Goal: Task Accomplishment & Management: Use online tool/utility

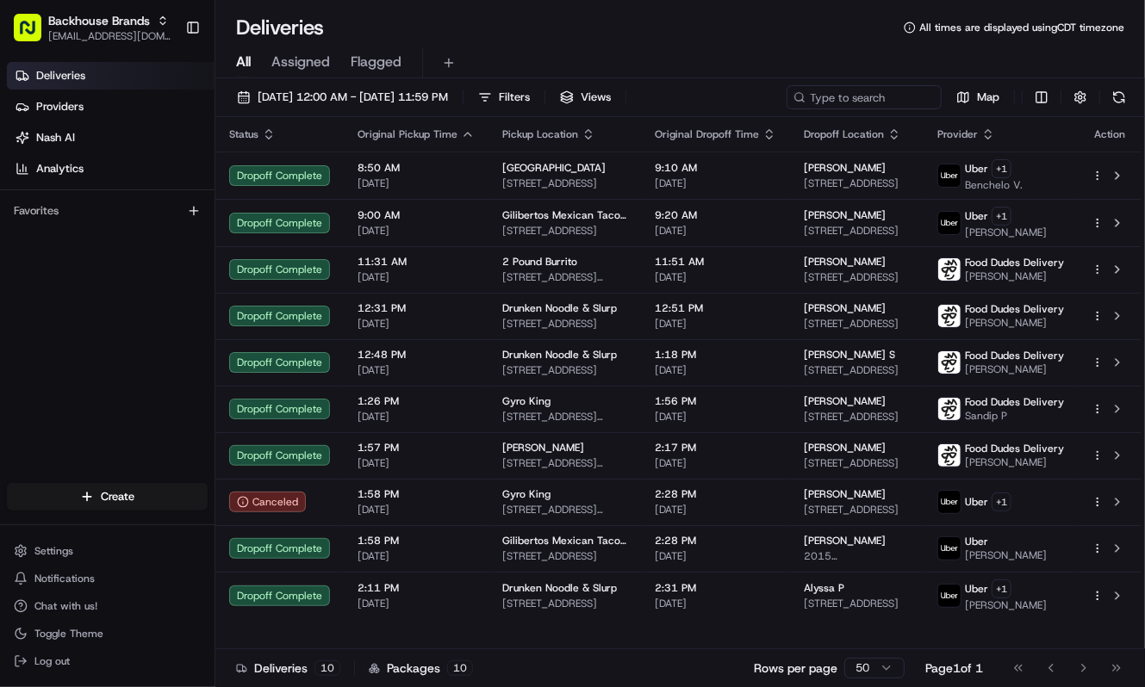
click at [93, 401] on div "Deliveries Providers Nash AI Analytics Favorites" at bounding box center [107, 274] width 214 height 438
click at [877, 675] on html "Backhouse Brands service@fooddudesdelivery.com Toggle Sidebar Deliveries Provid…" at bounding box center [572, 343] width 1145 height 687
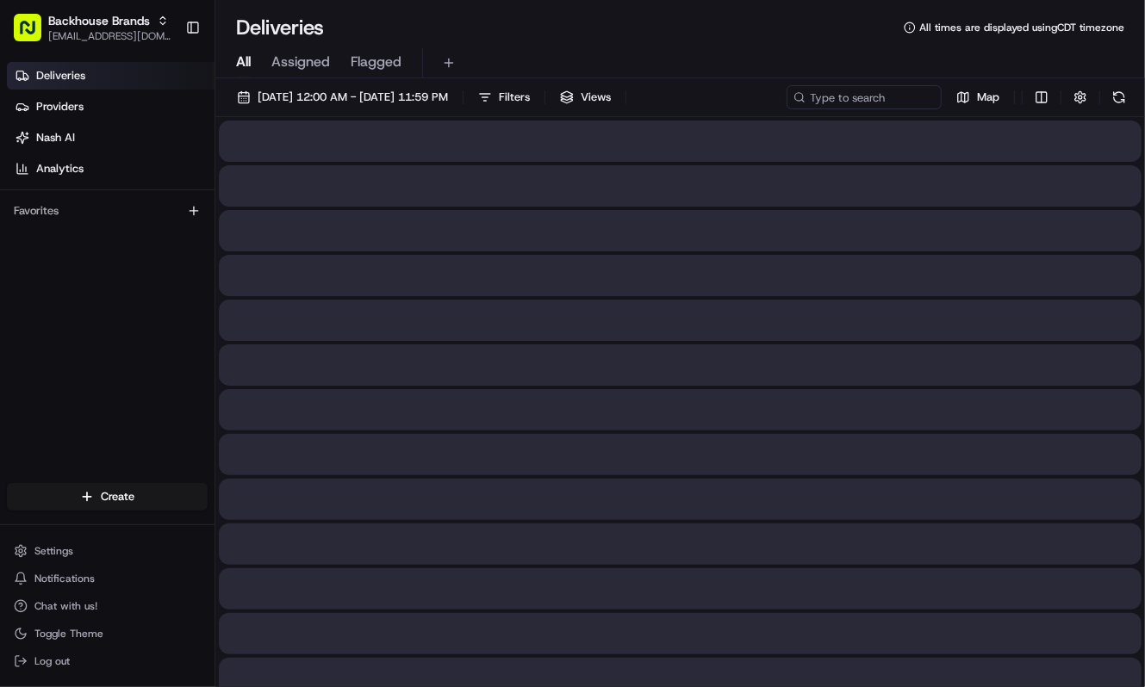
click at [129, 301] on div "Deliveries Providers Nash AI Analytics Favorites" at bounding box center [107, 274] width 214 height 438
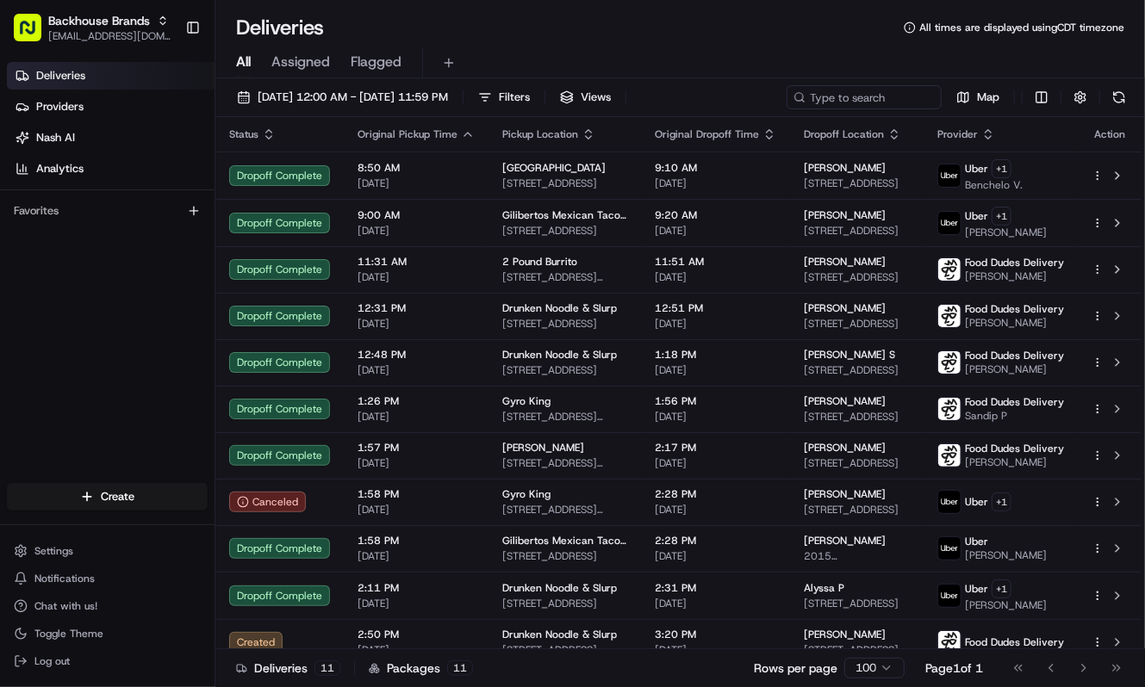
click at [34, 356] on div "Deliveries Providers Nash AI Analytics Favorites" at bounding box center [107, 274] width 214 height 438
click at [34, 359] on div "Deliveries Providers Nash AI Analytics Favorites" at bounding box center [107, 274] width 214 height 438
click at [26, 369] on div "Deliveries Providers Nash AI Analytics Favorites" at bounding box center [107, 274] width 214 height 438
click at [63, 363] on div "Deliveries Providers Nash AI Analytics Favorites" at bounding box center [107, 274] width 214 height 438
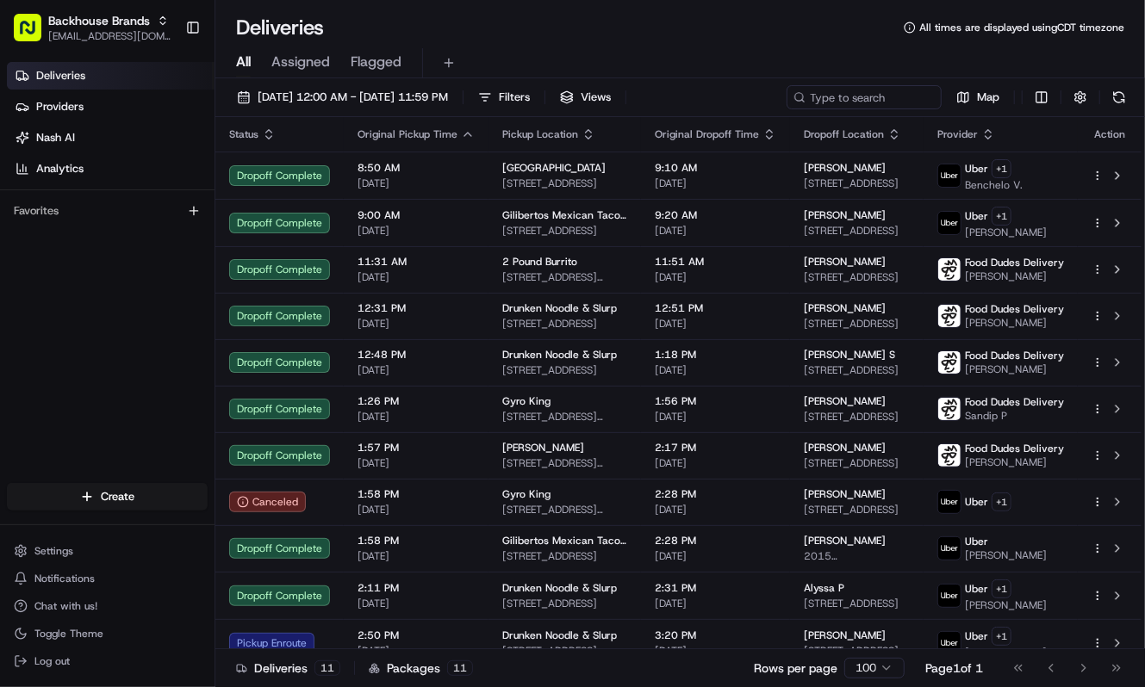
click at [202, 358] on div "Deliveries Providers Nash AI Analytics Favorites" at bounding box center [107, 274] width 214 height 438
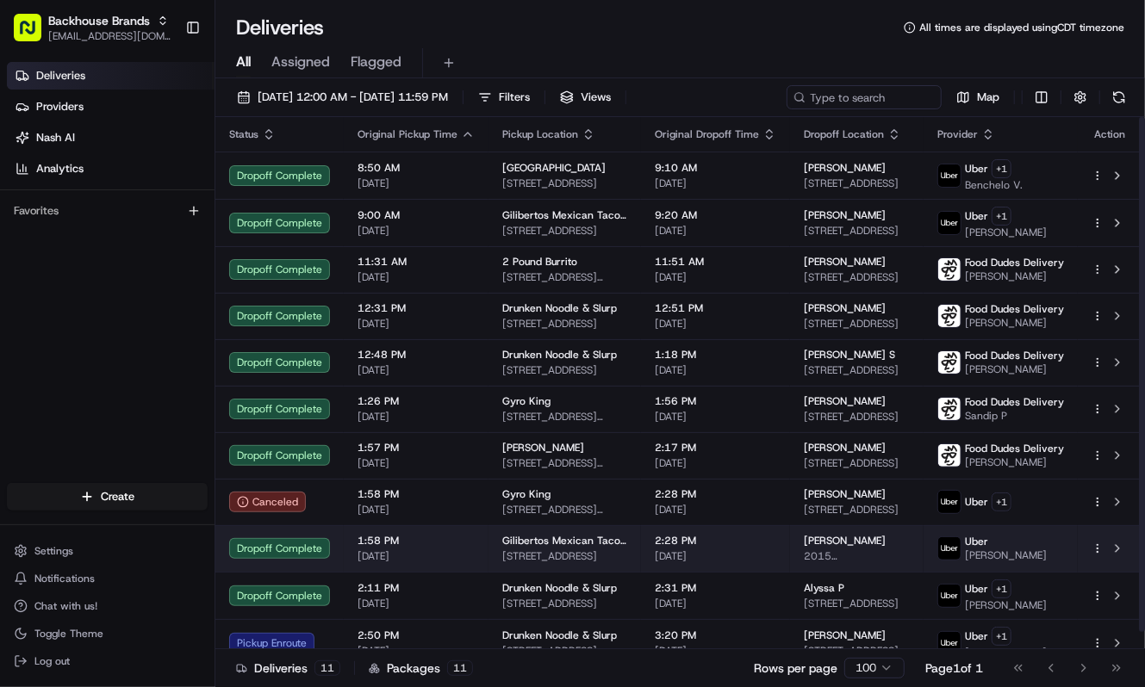
scroll to position [19, 0]
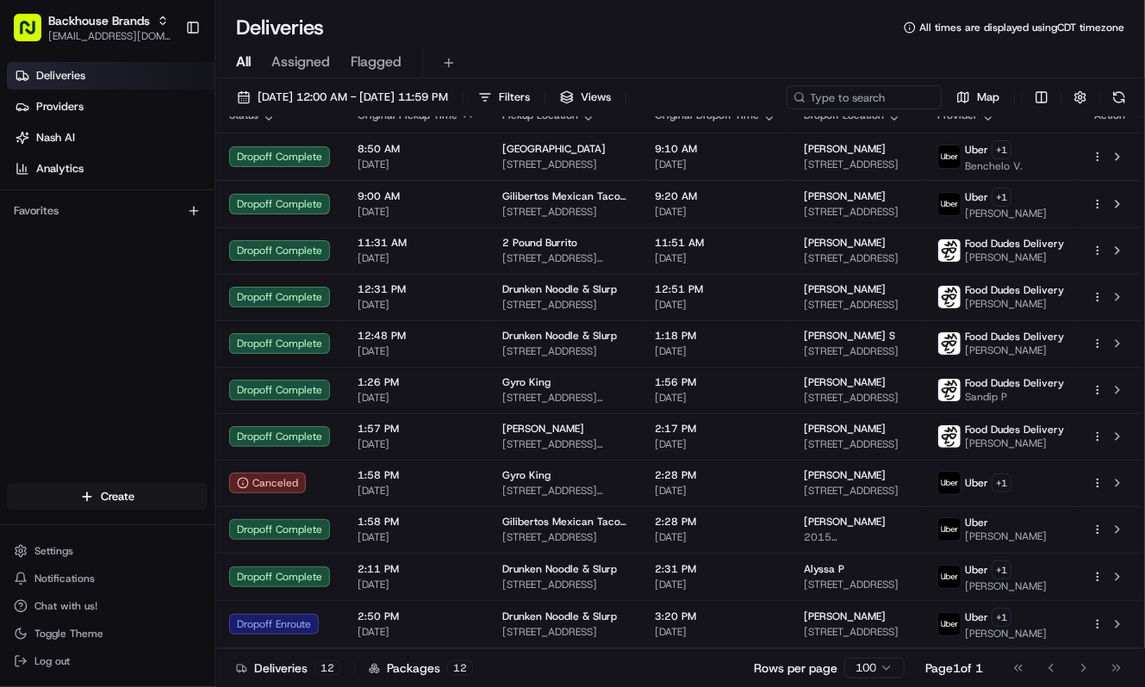
click at [41, 407] on div "Deliveries Providers Nash AI Analytics Favorites" at bounding box center [107, 274] width 214 height 438
click at [7, 319] on div "Deliveries Providers Nash AI Analytics Favorites" at bounding box center [107, 274] width 214 height 438
click at [648, 57] on div "All Assigned Flagged" at bounding box center [679, 63] width 929 height 30
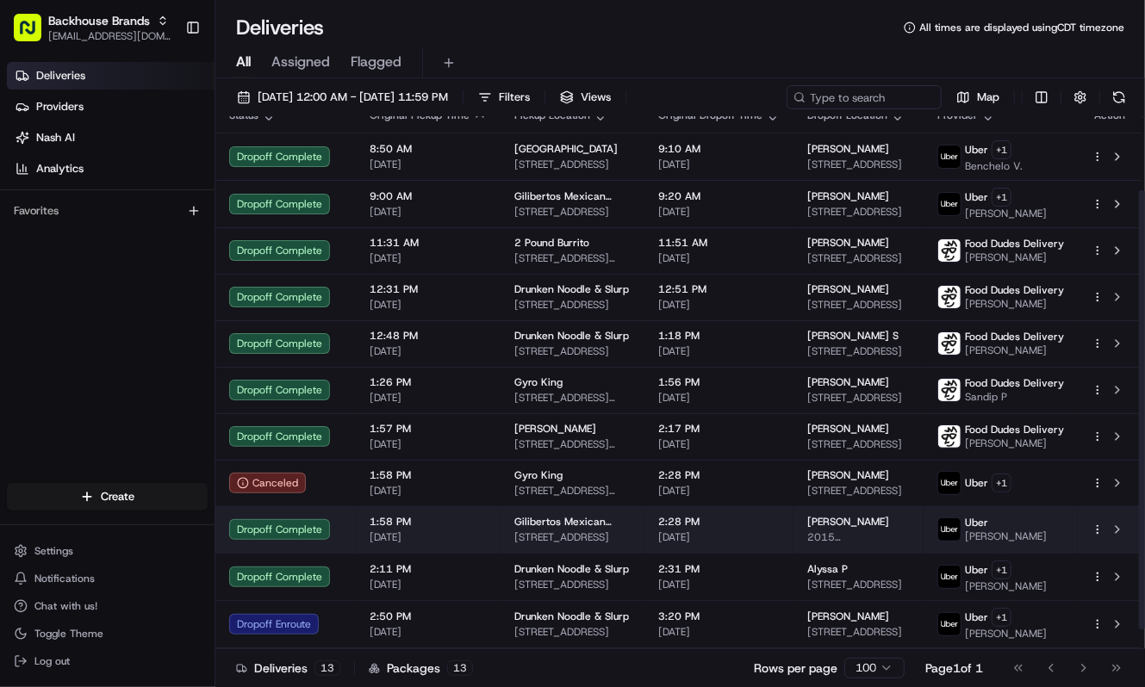
scroll to position [112, 0]
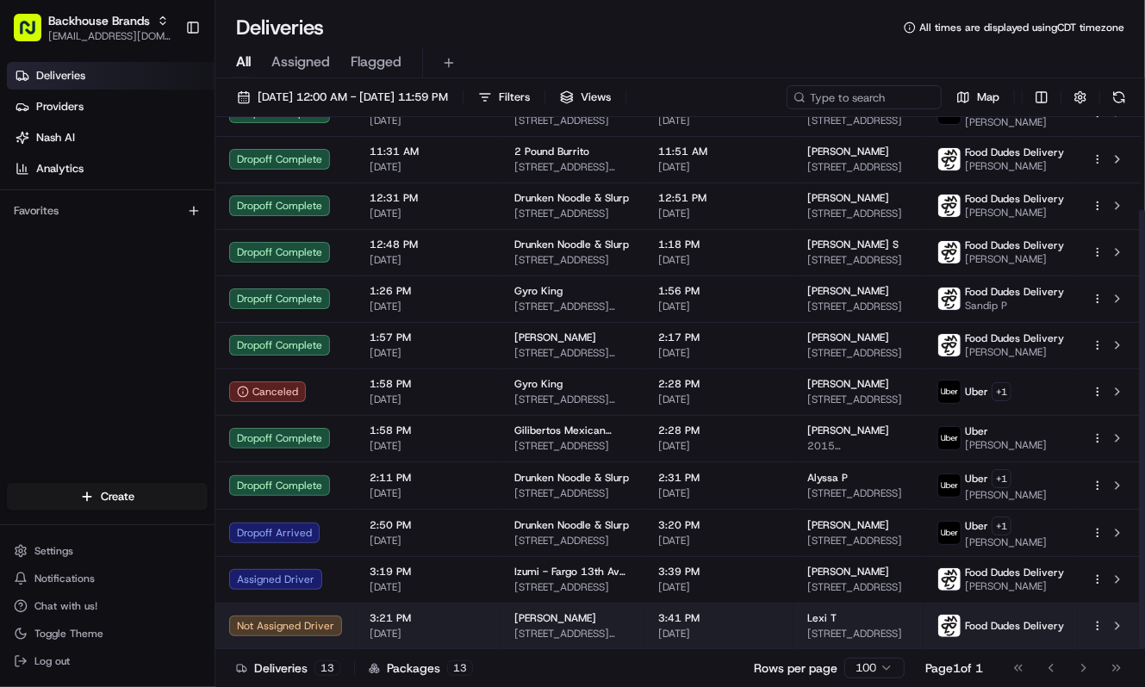
click at [1096, 624] on html "Backhouse Brands service@fooddudesdelivery.com Toggle Sidebar Deliveries Provid…" at bounding box center [572, 343] width 1145 height 687
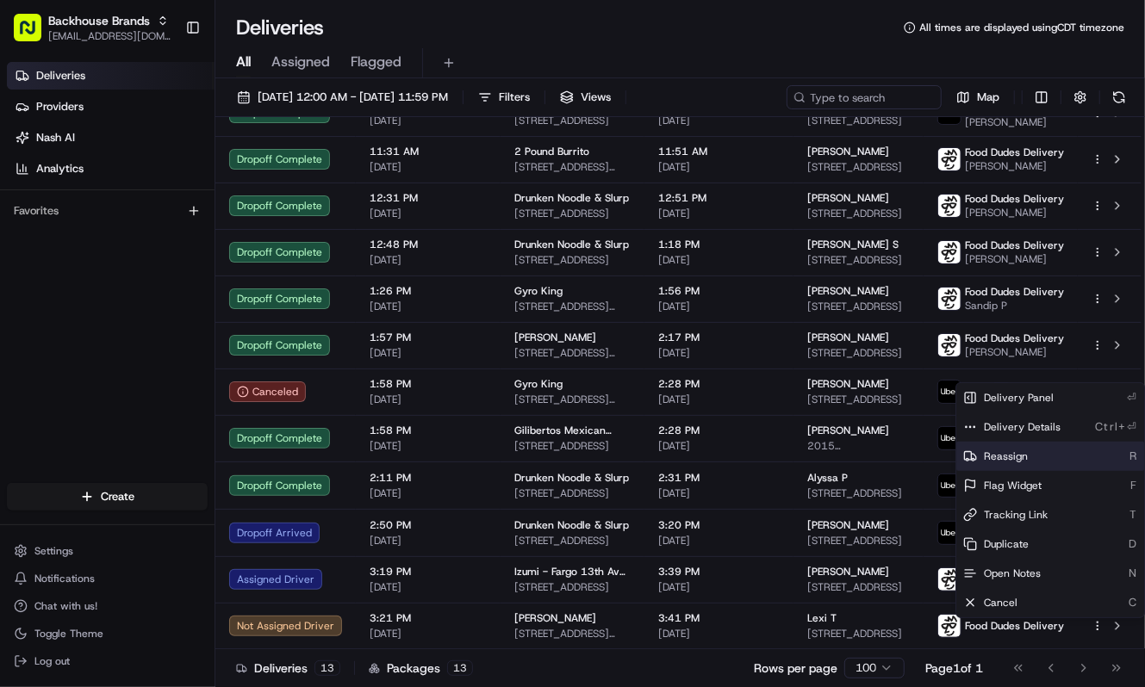
click at [1006, 450] on span "Reassign" at bounding box center [1006, 457] width 44 height 14
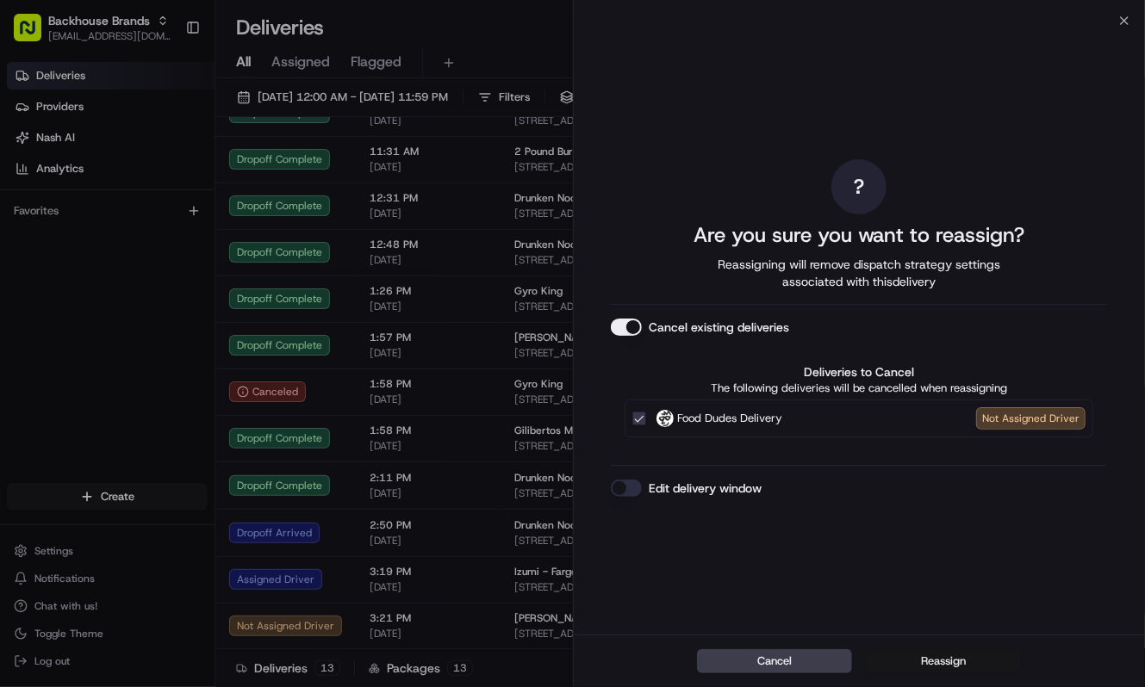
click at [930, 661] on button "Reassign" at bounding box center [943, 661] width 155 height 24
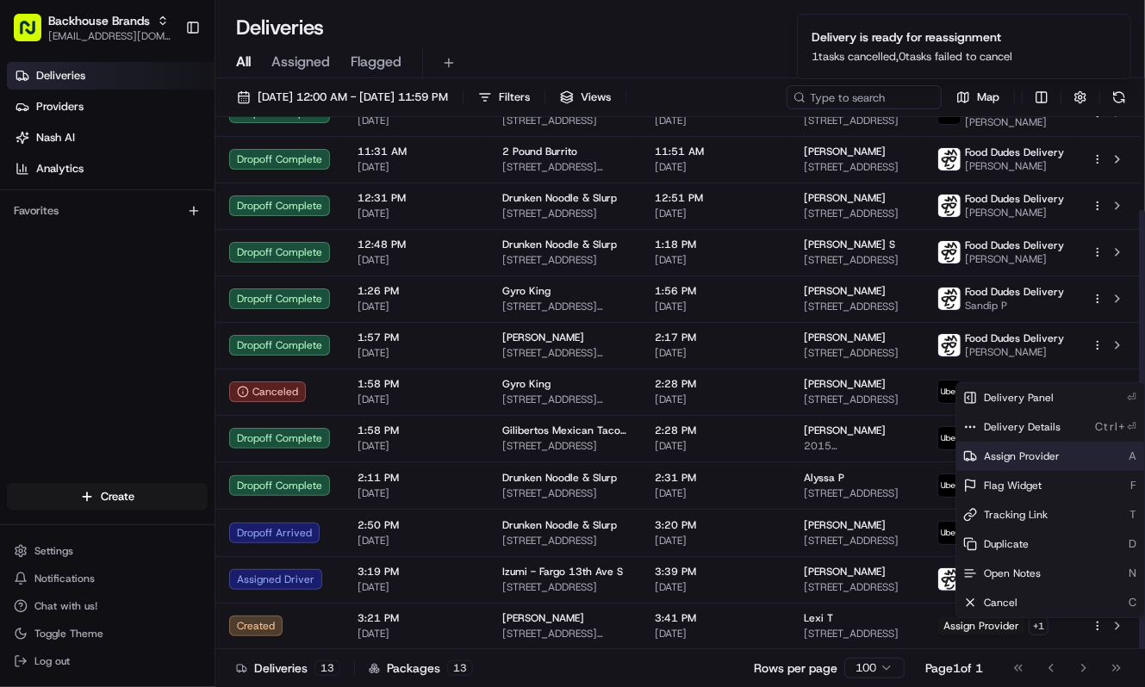
click at [1006, 452] on span "Assign Provider" at bounding box center [1022, 457] width 76 height 14
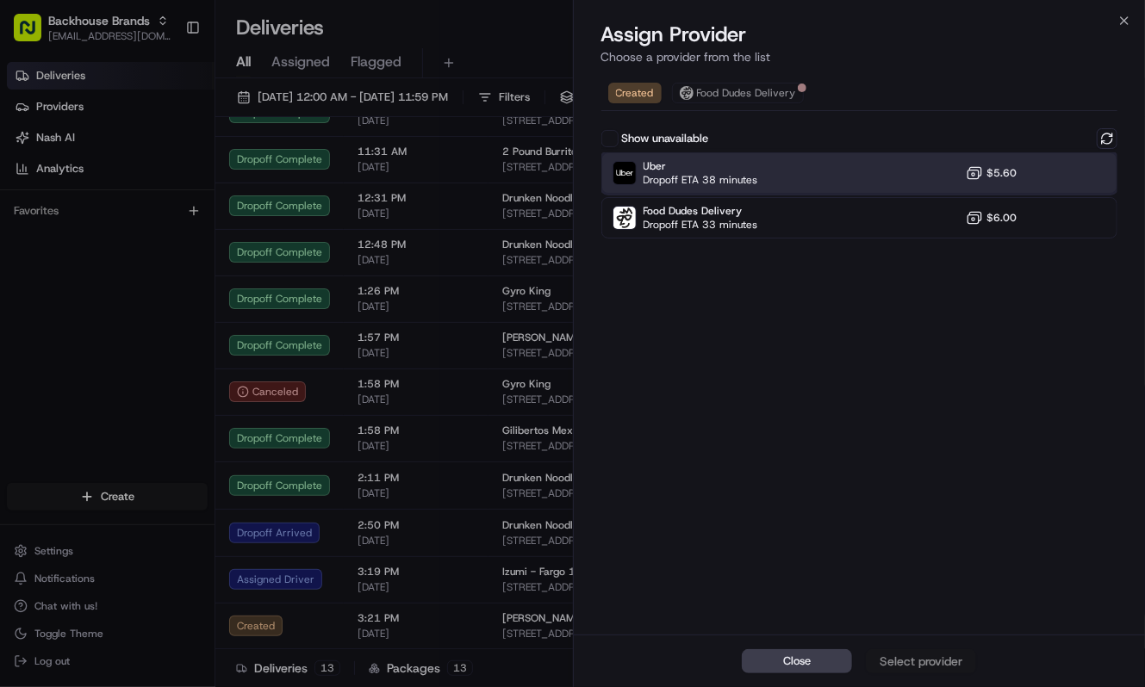
click at [762, 167] on div "Uber Dropoff ETA 38 minutes $5.60" at bounding box center [859, 172] width 517 height 41
click at [890, 660] on div "Assign Provider" at bounding box center [921, 661] width 84 height 17
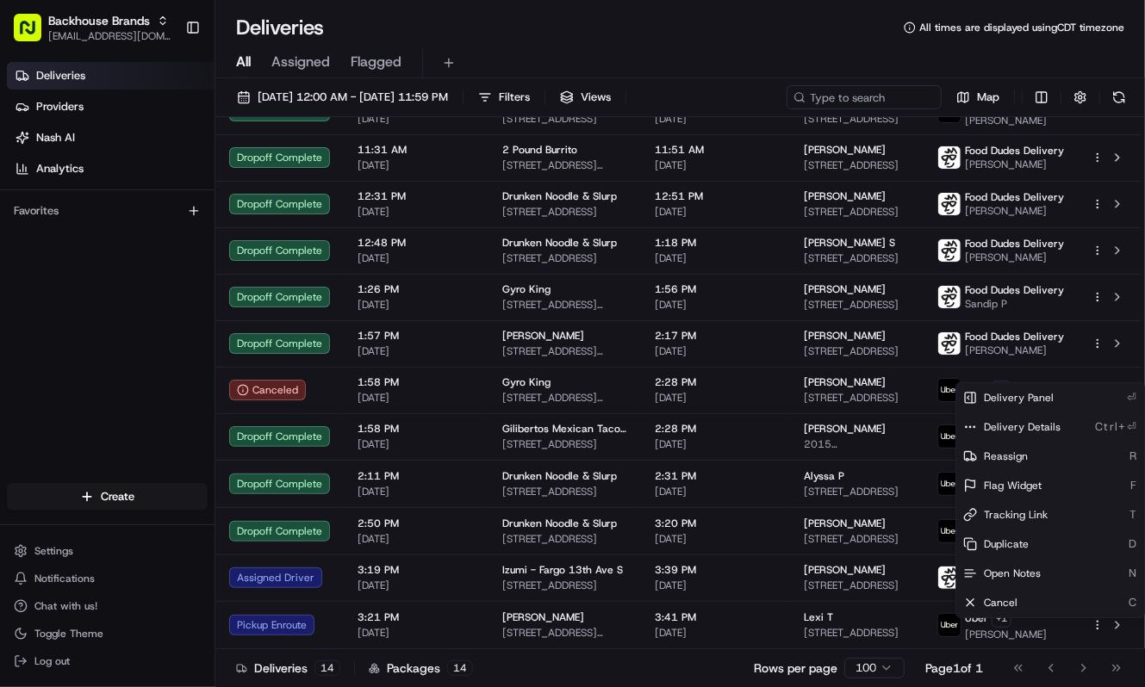
click at [84, 314] on div "Deliveries Providers Nash AI Analytics Favorites" at bounding box center [107, 274] width 214 height 438
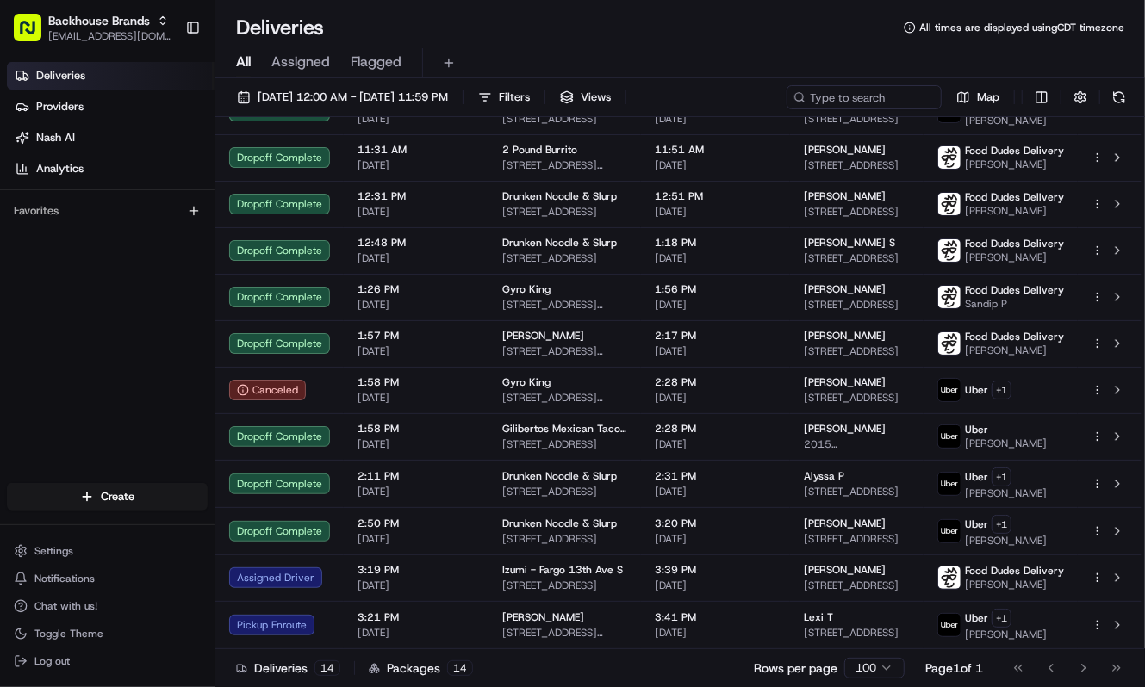
scroll to position [162, 0]
